Goal: Task Accomplishment & Management: Manage account settings

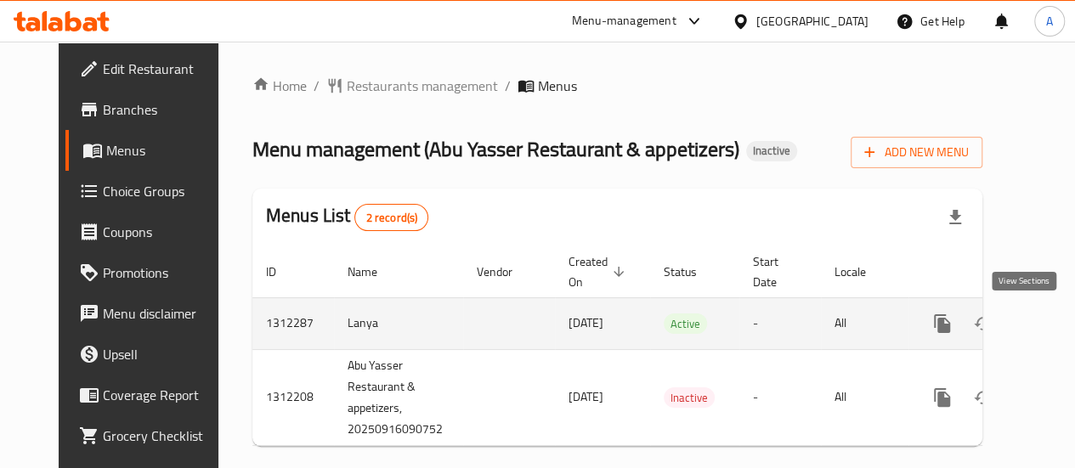
click at [1054, 320] on icon "enhanced table" at bounding box center [1064, 324] width 20 height 20
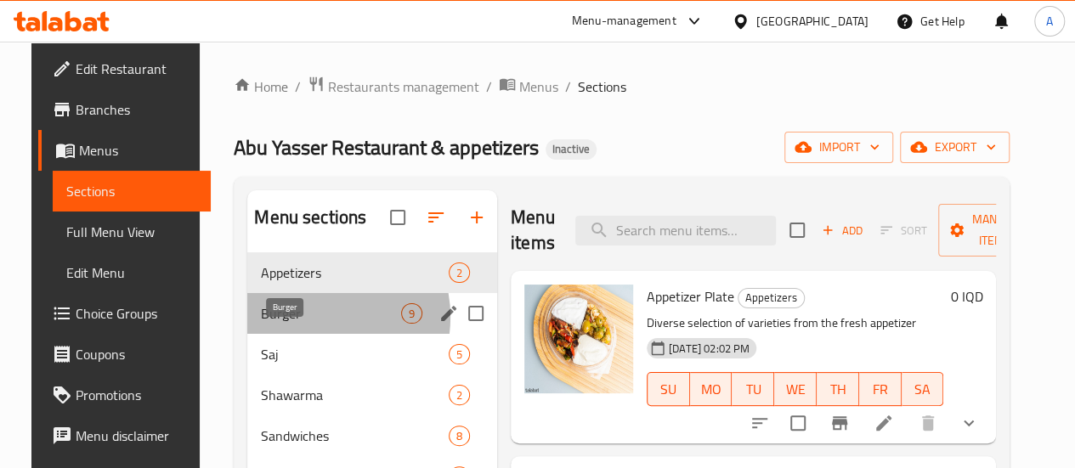
click at [298, 324] on span "Burger" at bounding box center [331, 313] width 140 height 20
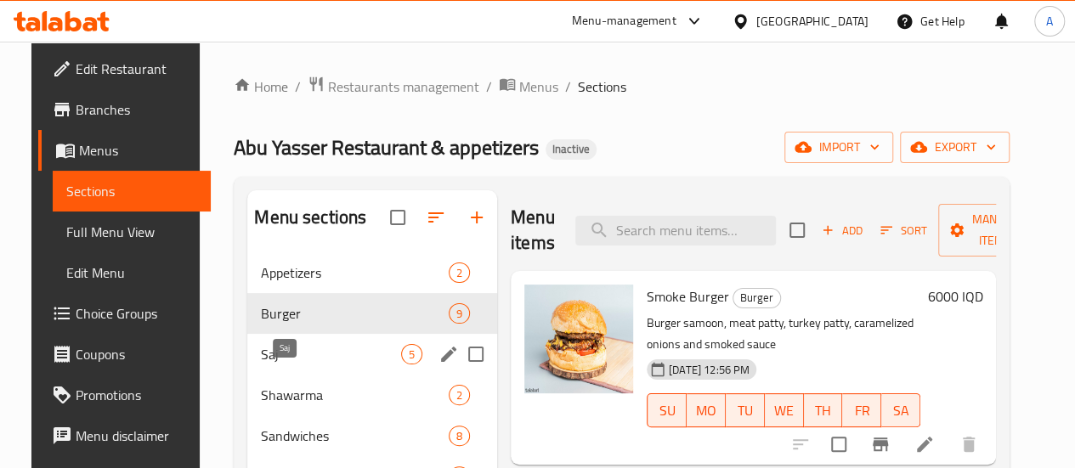
click at [301, 365] on span "Saj" at bounding box center [331, 354] width 140 height 20
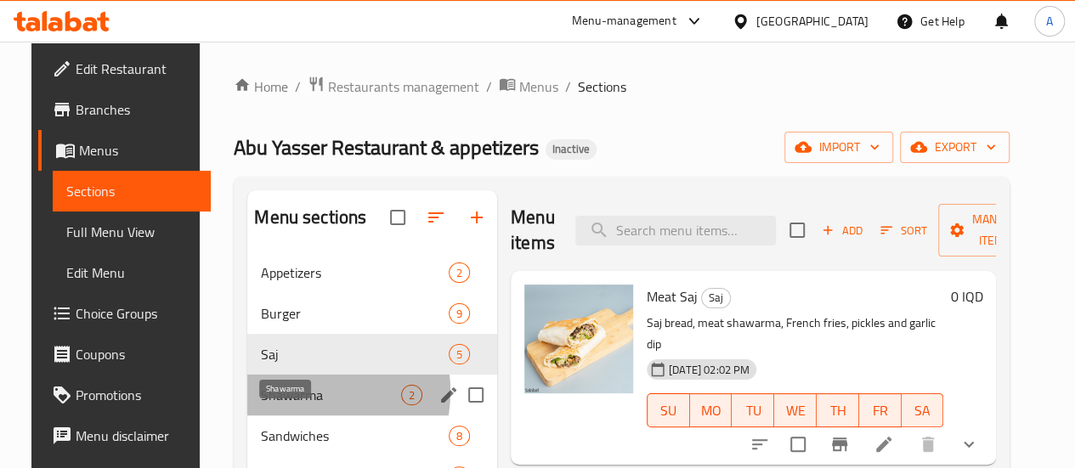
click at [274, 405] on span "Shawarma" at bounding box center [331, 395] width 140 height 20
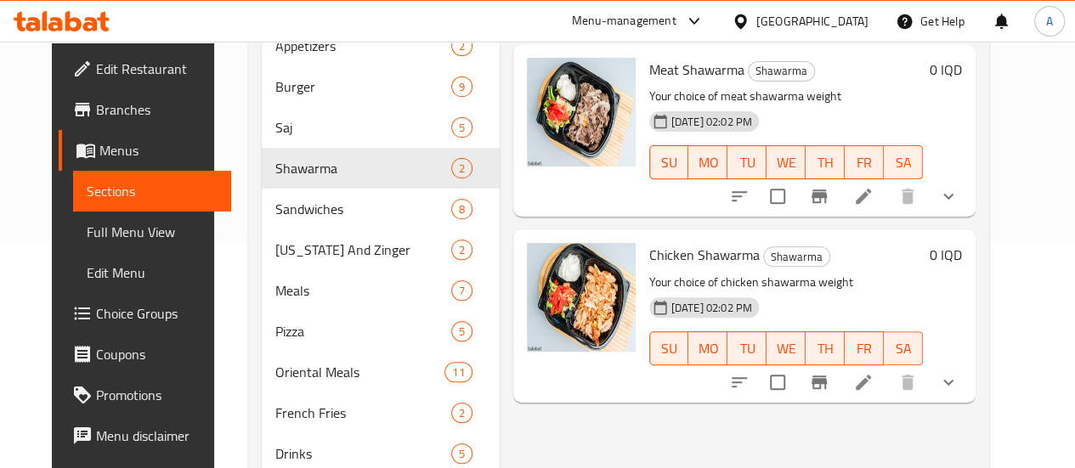
scroll to position [230, 0]
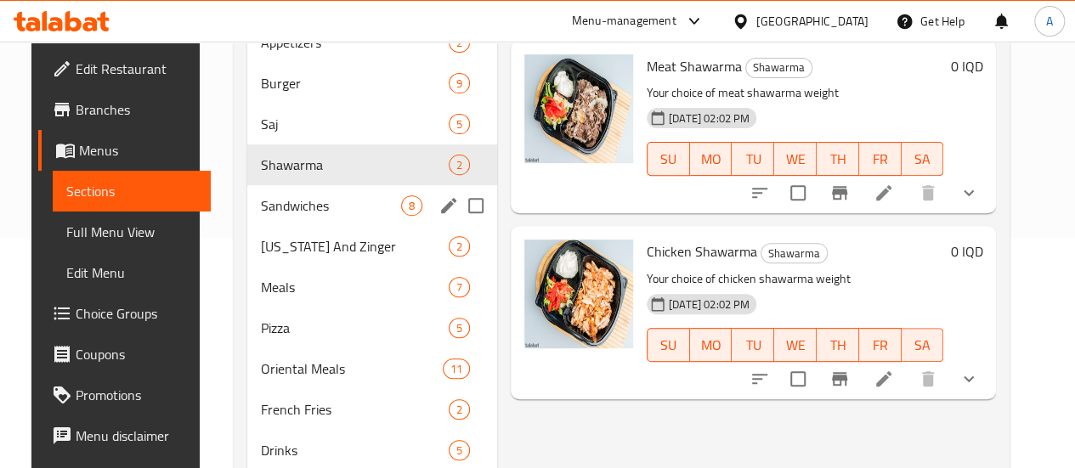
click at [299, 226] on div "Sandwiches 8" at bounding box center [372, 205] width 250 height 41
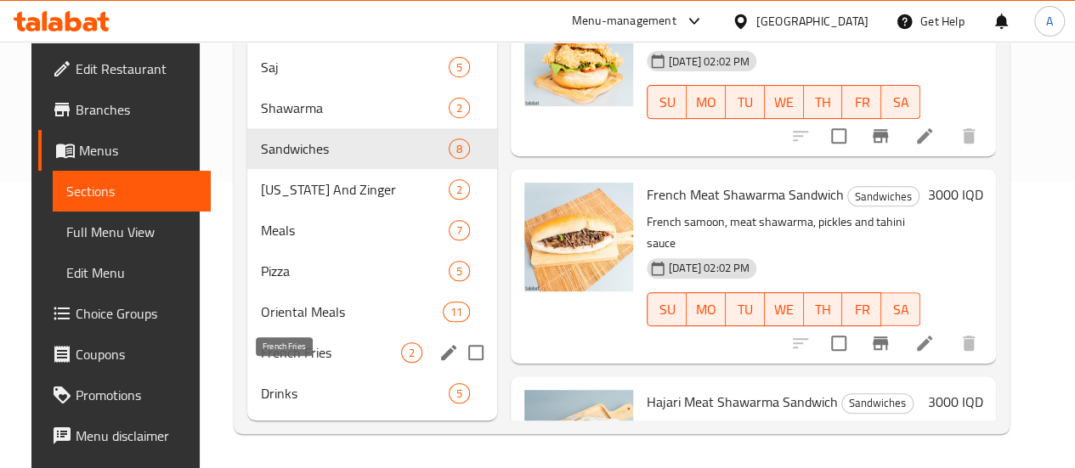
scroll to position [312, 0]
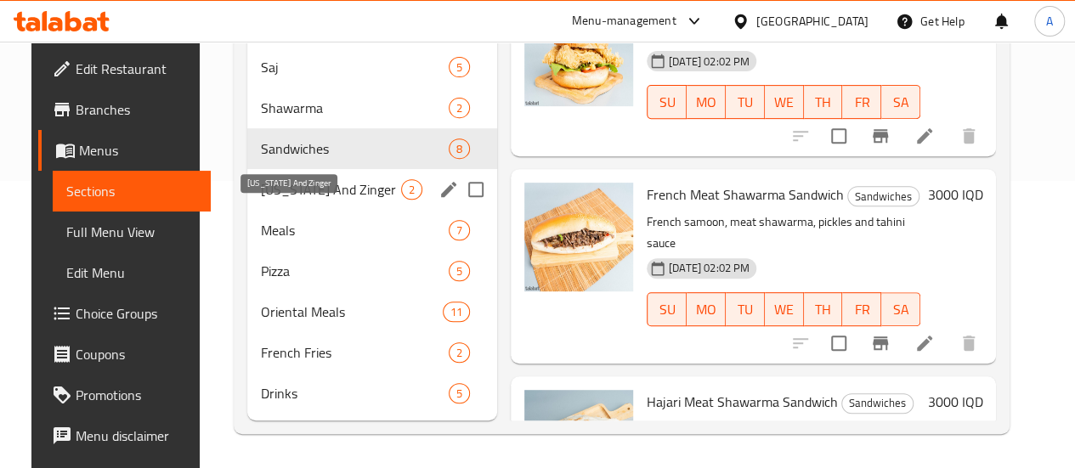
click at [265, 192] on span "[US_STATE] And Zinger" at bounding box center [331, 189] width 140 height 20
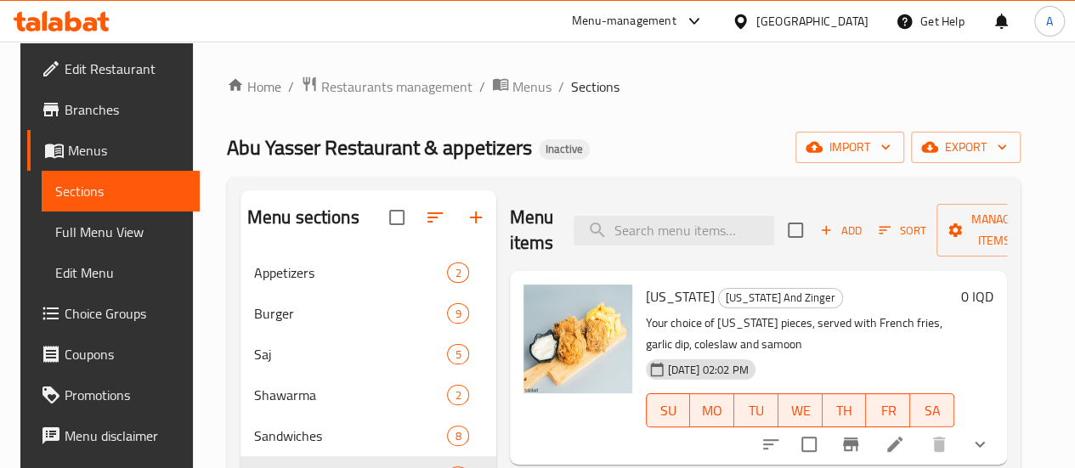
scroll to position [312, 0]
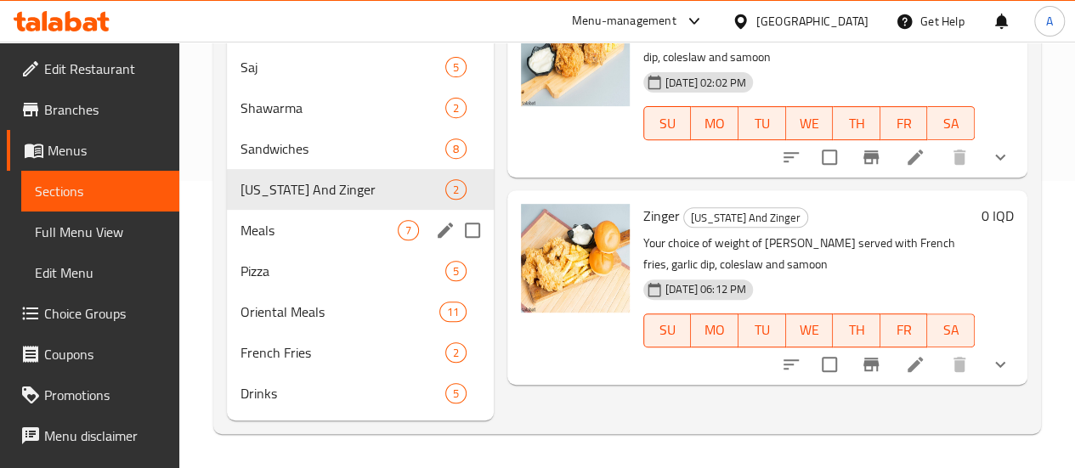
click at [318, 213] on div "Meals 7" at bounding box center [360, 230] width 267 height 41
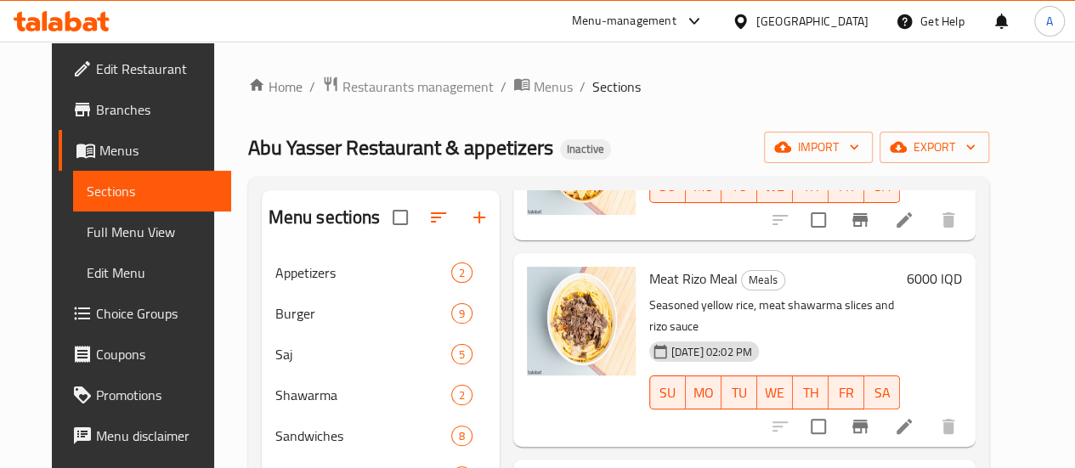
scroll to position [312, 0]
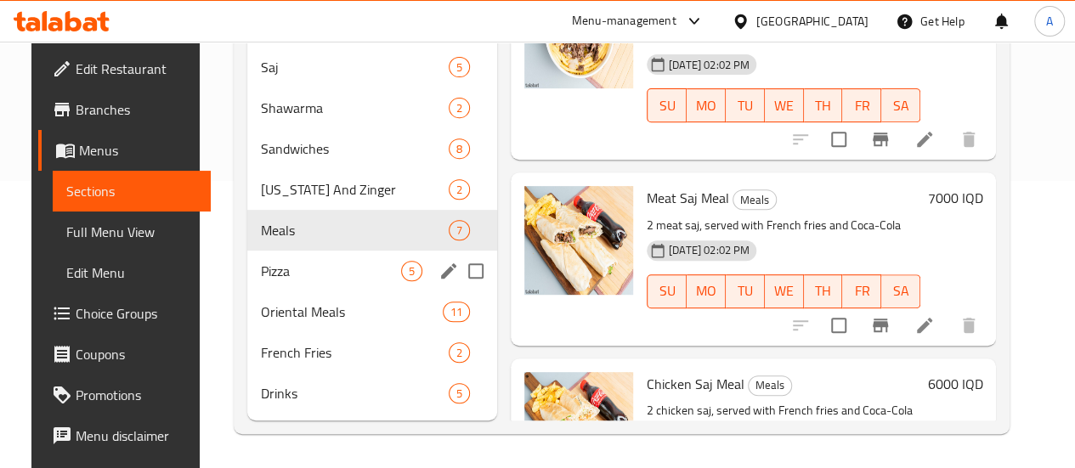
click at [313, 274] on span "Pizza" at bounding box center [331, 271] width 140 height 20
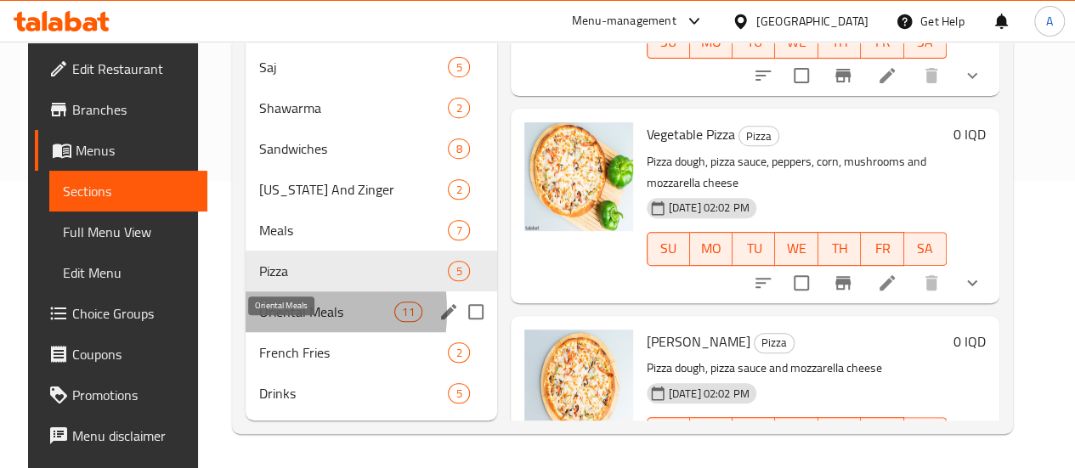
click at [259, 313] on span "Oriental Meals" at bounding box center [326, 312] width 135 height 20
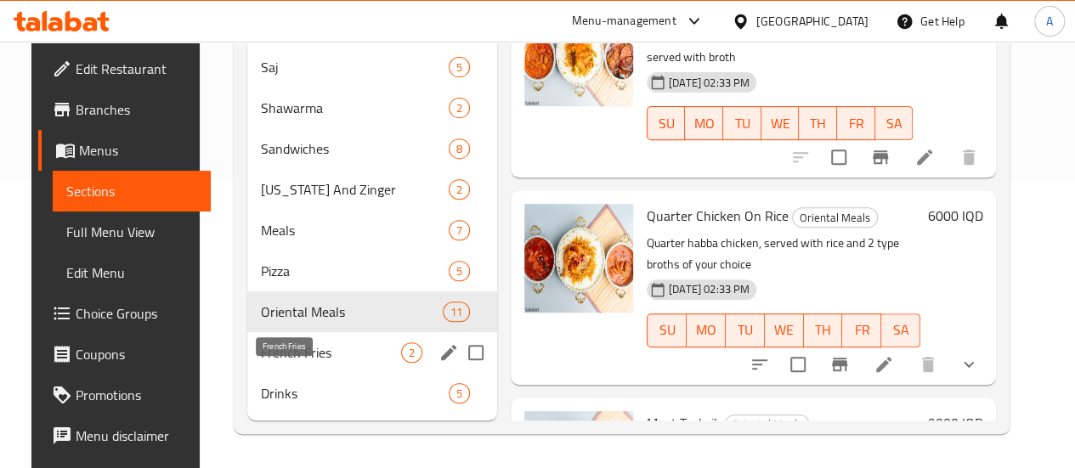
click at [280, 351] on span "French Fries" at bounding box center [331, 352] width 140 height 20
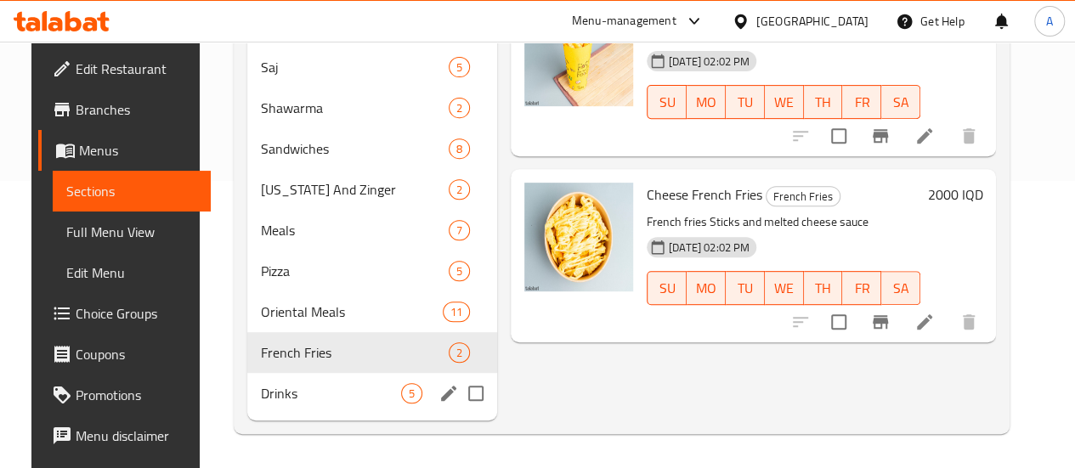
click at [331, 385] on div "Drinks 5" at bounding box center [372, 393] width 250 height 41
